Goal: Task Accomplishment & Management: Complete application form

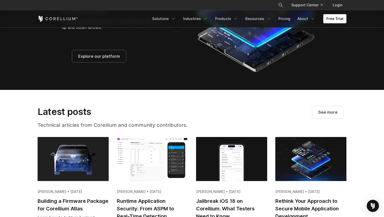
scroll to position [905, 0]
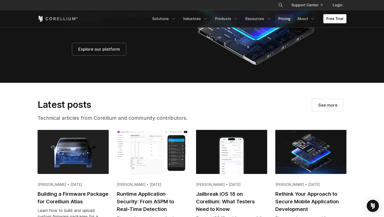
click at [287, 19] on link "Pricing" at bounding box center [284, 18] width 18 height 9
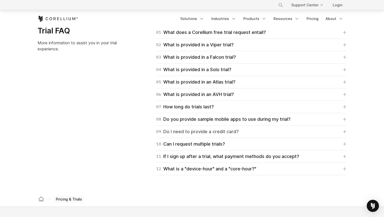
scroll to position [826, 0]
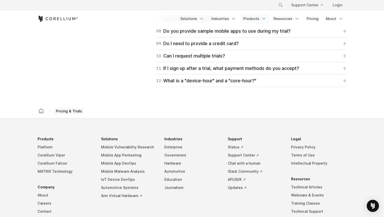
click at [255, 18] on link "Products" at bounding box center [254, 18] width 29 height 9
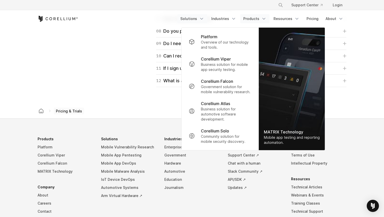
click at [204, 18] on icon "Navigation Menu" at bounding box center [201, 18] width 5 height 5
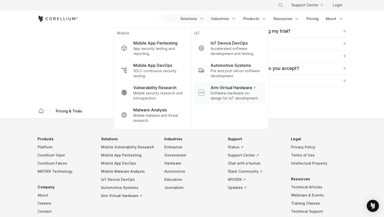
click at [225, 91] on p "Arm Virtual Hardware" at bounding box center [232, 88] width 45 height 6
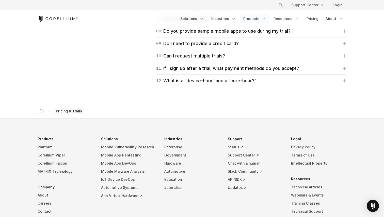
click at [259, 18] on link "Products" at bounding box center [254, 18] width 29 height 9
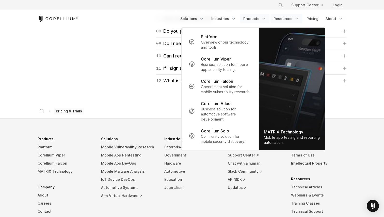
click at [285, 19] on link "Resources" at bounding box center [286, 18] width 32 height 9
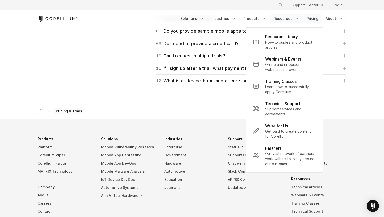
click at [304, 20] on link "Pricing" at bounding box center [312, 18] width 18 height 9
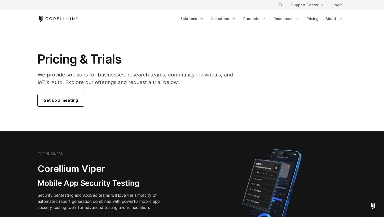
click at [76, 103] on span "Set up a meeting" at bounding box center [61, 100] width 34 height 6
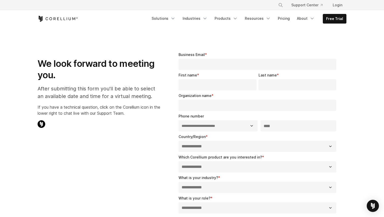
select select "**"
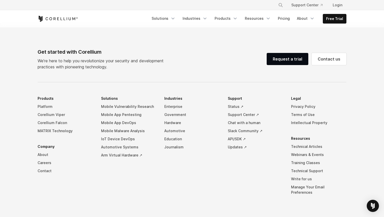
scroll to position [330, 0]
